Goal: Task Accomplishment & Management: Complete application form

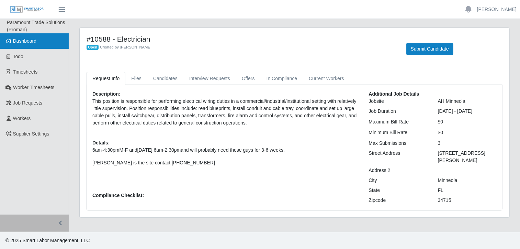
click at [24, 41] on span "Dashboard" at bounding box center [25, 40] width 24 height 5
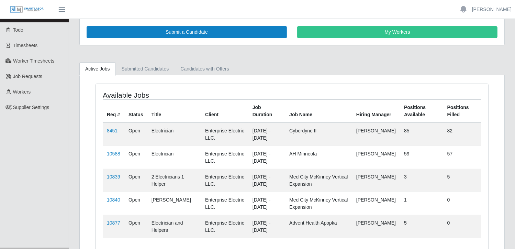
scroll to position [58, 0]
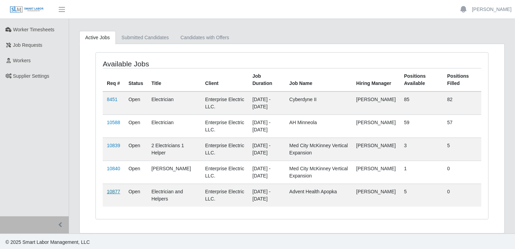
click at [114, 189] on link "10877" at bounding box center [113, 191] width 13 height 5
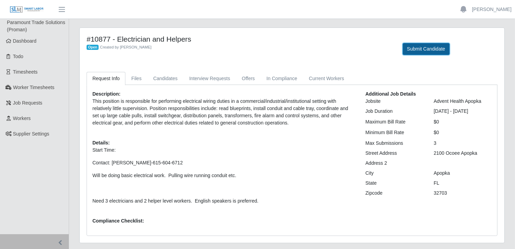
click at [424, 48] on button "Submit Candidate" at bounding box center [426, 49] width 47 height 12
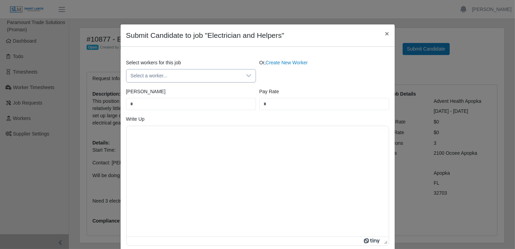
click at [242, 78] on div at bounding box center [249, 75] width 14 height 13
click at [246, 76] on icon at bounding box center [248, 75] width 5 height 3
click at [250, 75] on div at bounding box center [249, 75] width 14 height 13
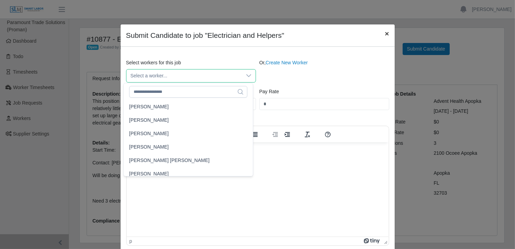
click at [385, 34] on span "×" at bounding box center [387, 34] width 4 height 8
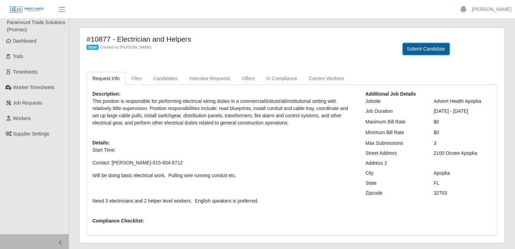
click at [409, 47] on button "Submit Candidate" at bounding box center [426, 49] width 47 height 12
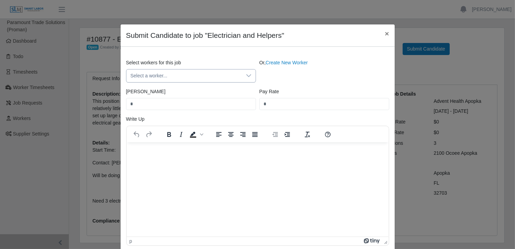
click at [243, 74] on div at bounding box center [249, 75] width 14 height 13
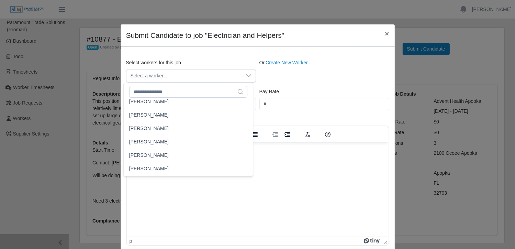
scroll to position [4500, 0]
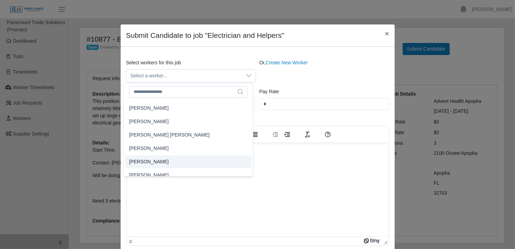
click at [153, 161] on li "[PERSON_NAME]" at bounding box center [188, 161] width 126 height 13
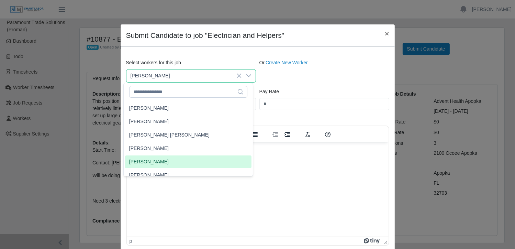
type input "**"
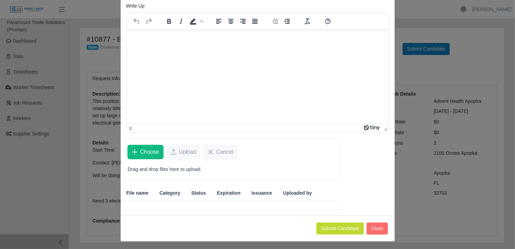
scroll to position [114, 0]
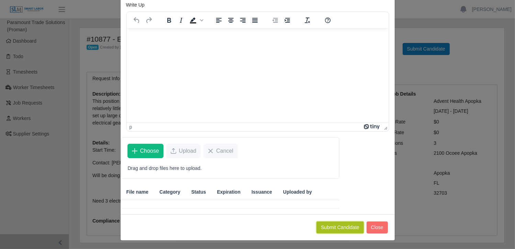
click at [341, 228] on button "Submit Candidate" at bounding box center [339, 227] width 47 height 12
